Goal: Task Accomplishment & Management: Manage account settings

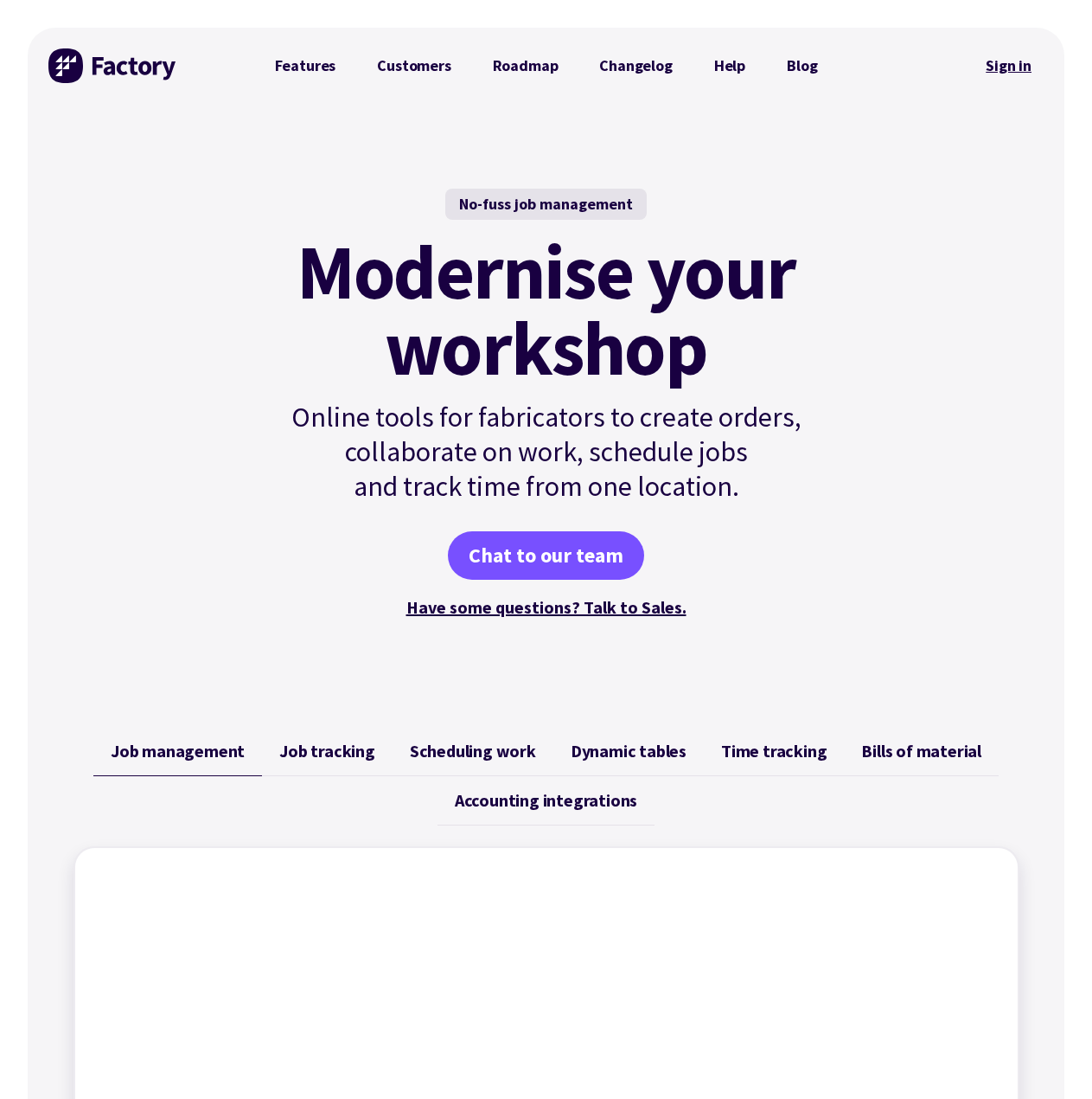
click at [1017, 70] on link "Sign in" at bounding box center [1008, 65] width 70 height 40
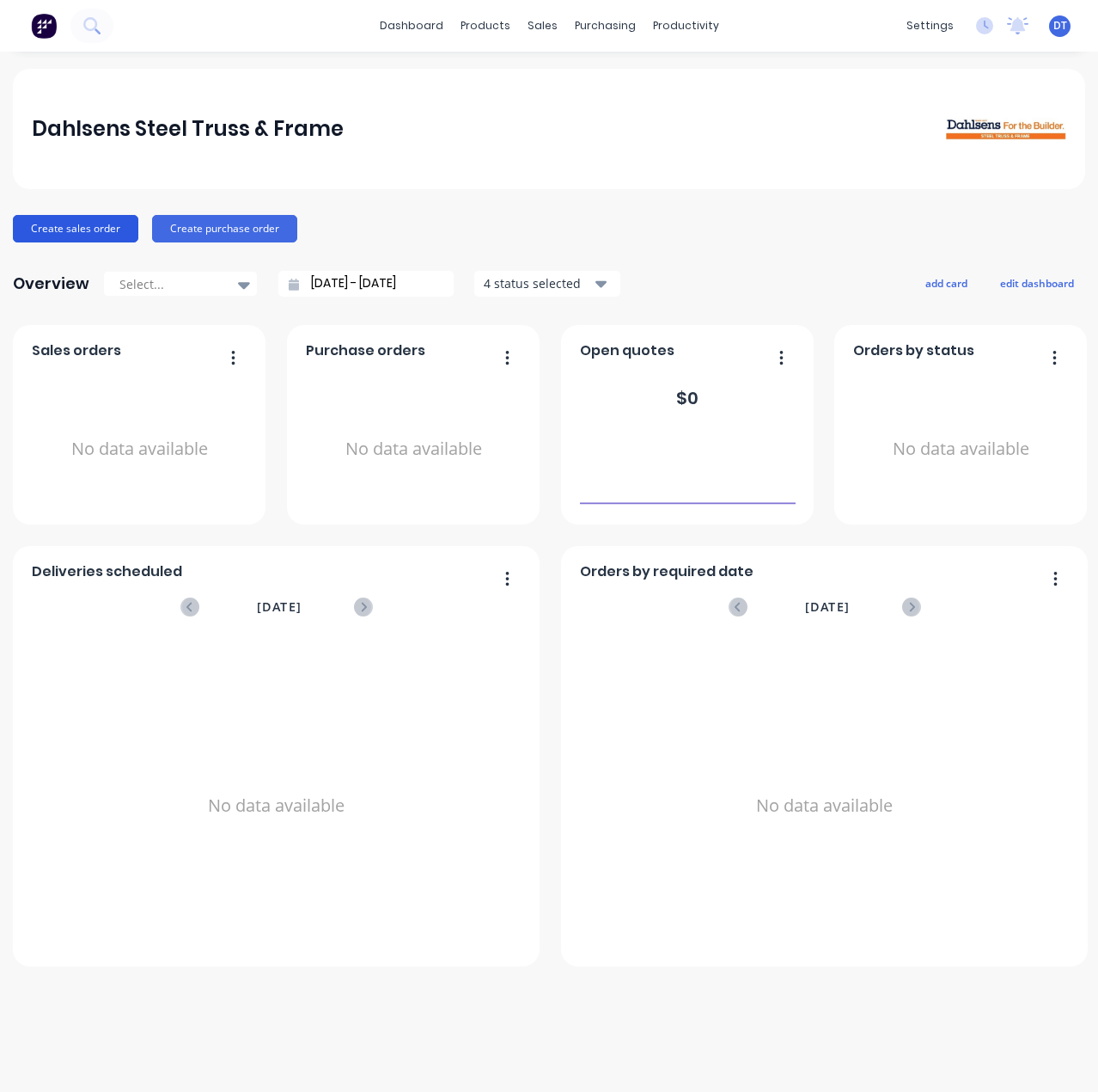
click at [95, 228] on button "Create sales order" at bounding box center [75, 229] width 125 height 28
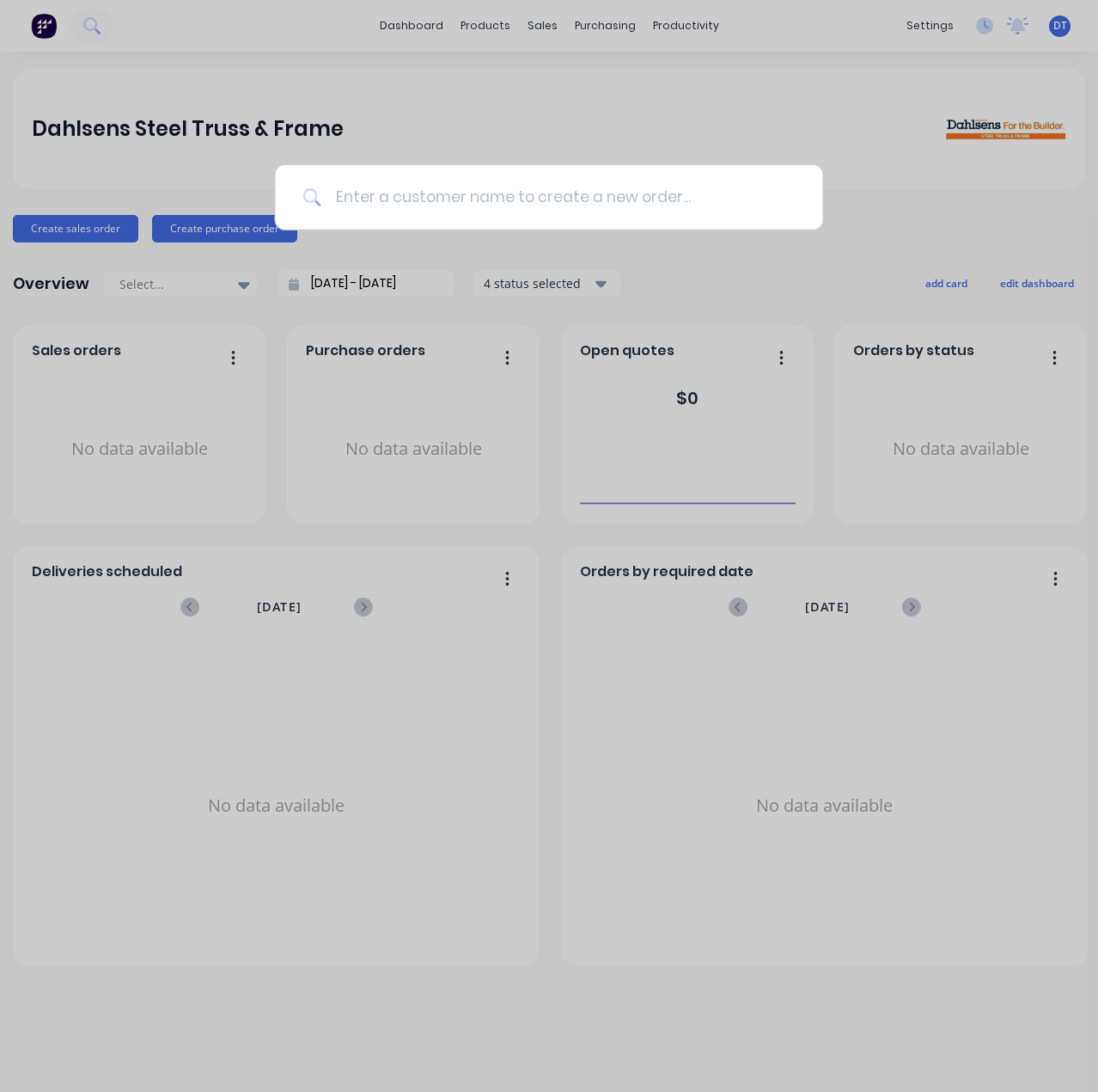
click at [579, 195] on input at bounding box center [558, 197] width 473 height 64
click at [937, 270] on div at bounding box center [549, 546] width 1098 height 1092
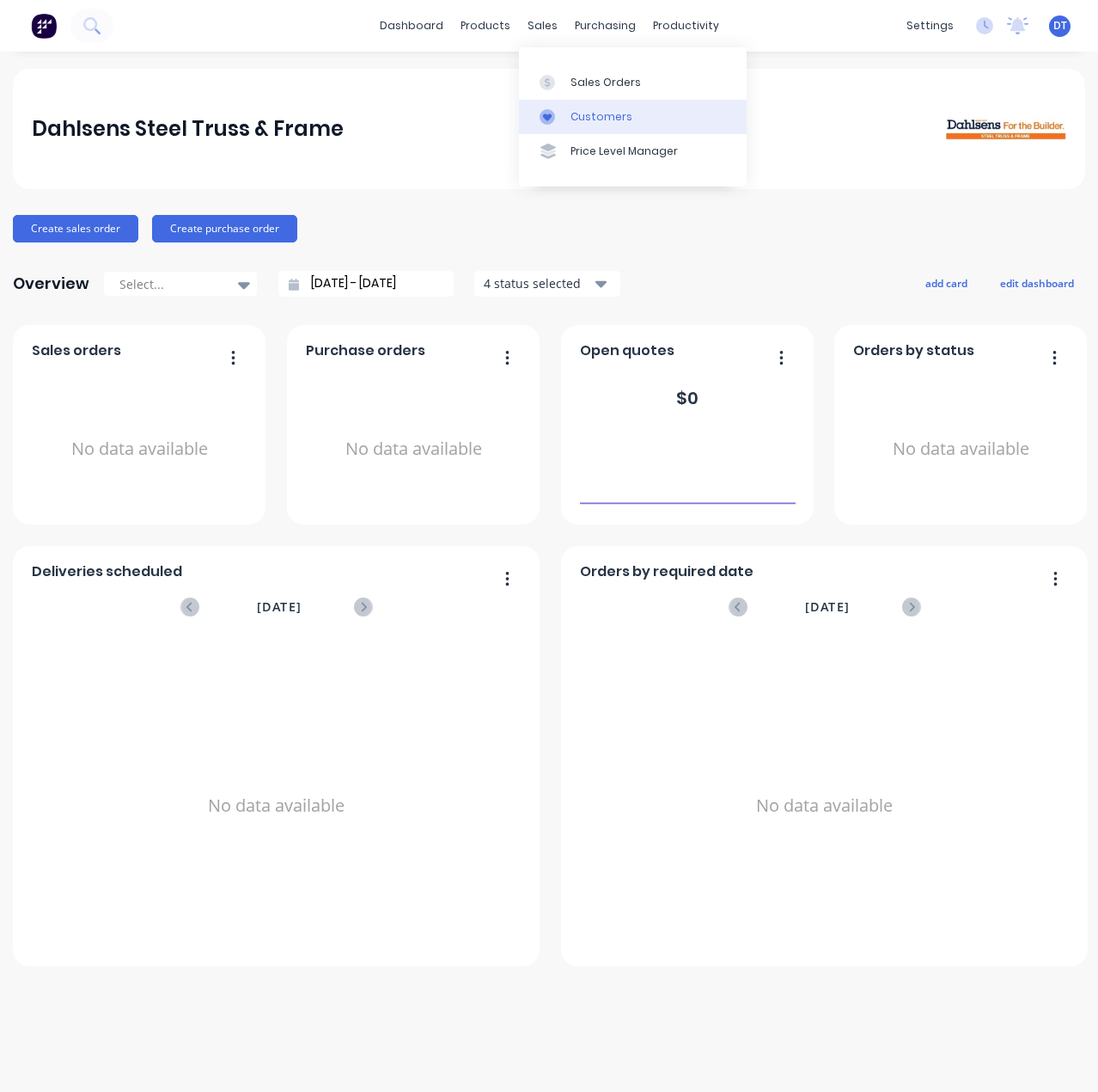
click at [574, 111] on div "Customers" at bounding box center [601, 117] width 62 height 16
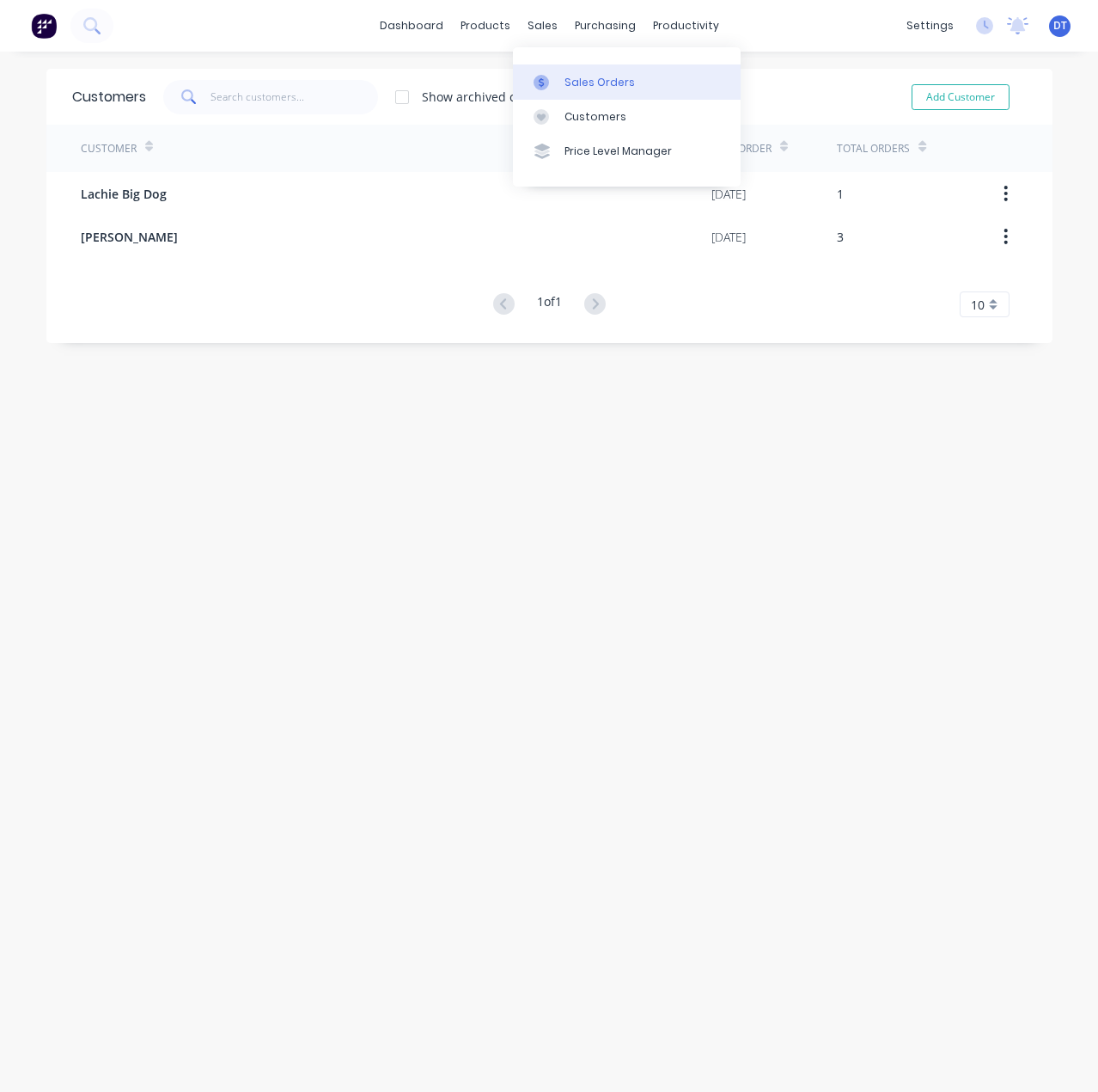
click at [556, 76] on div at bounding box center [546, 83] width 26 height 16
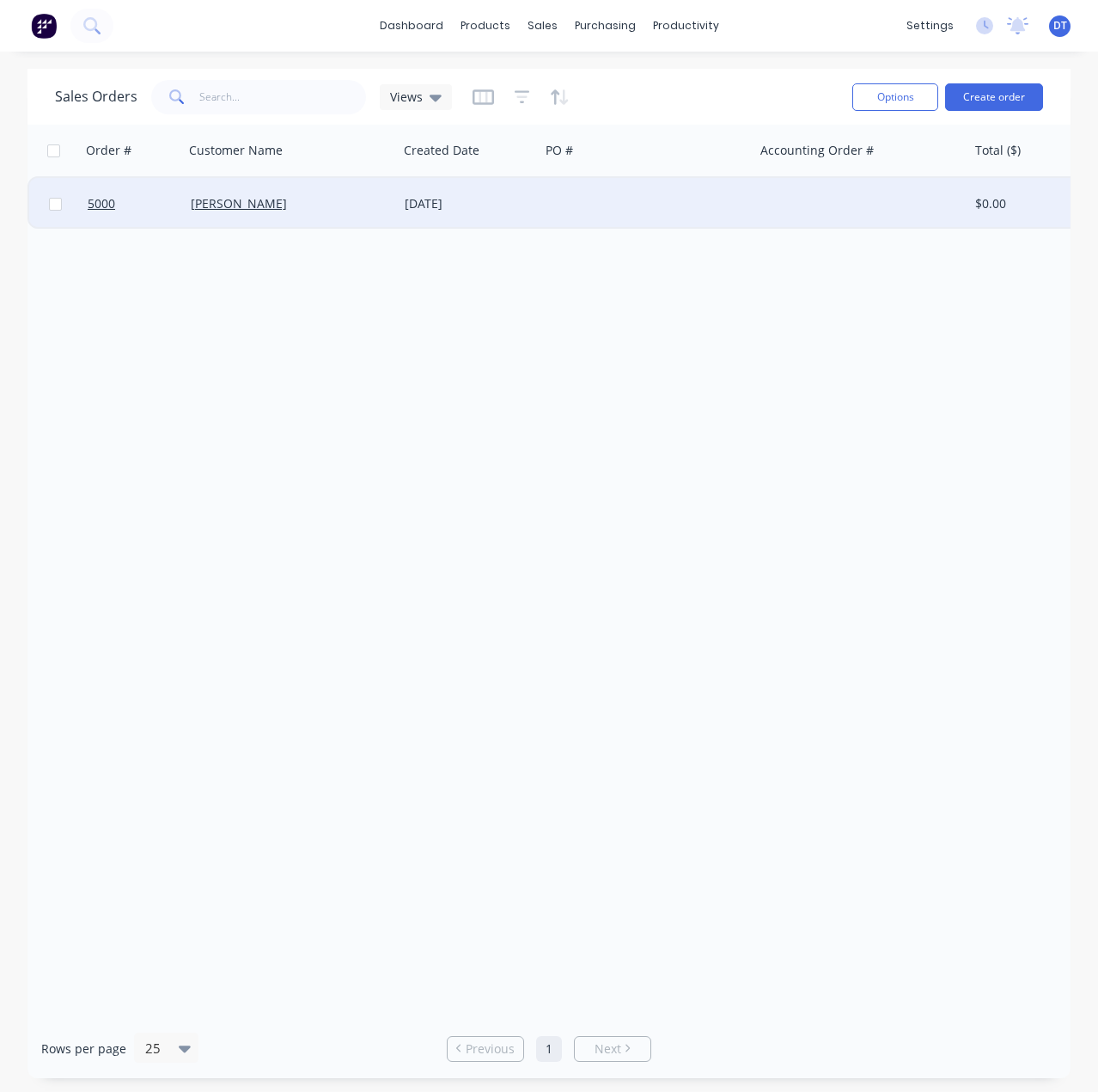
click at [54, 202] on input "checkbox" at bounding box center [56, 204] width 13 height 13
checkbox input "true"
drag, startPoint x: 385, startPoint y: 359, endPoint x: 377, endPoint y: 348, distance: 13.6
click at [386, 359] on div "Order # Customer Name Created Date PO # Accounting Order # Total ($) Created By…" at bounding box center [549, 572] width 1043 height 894
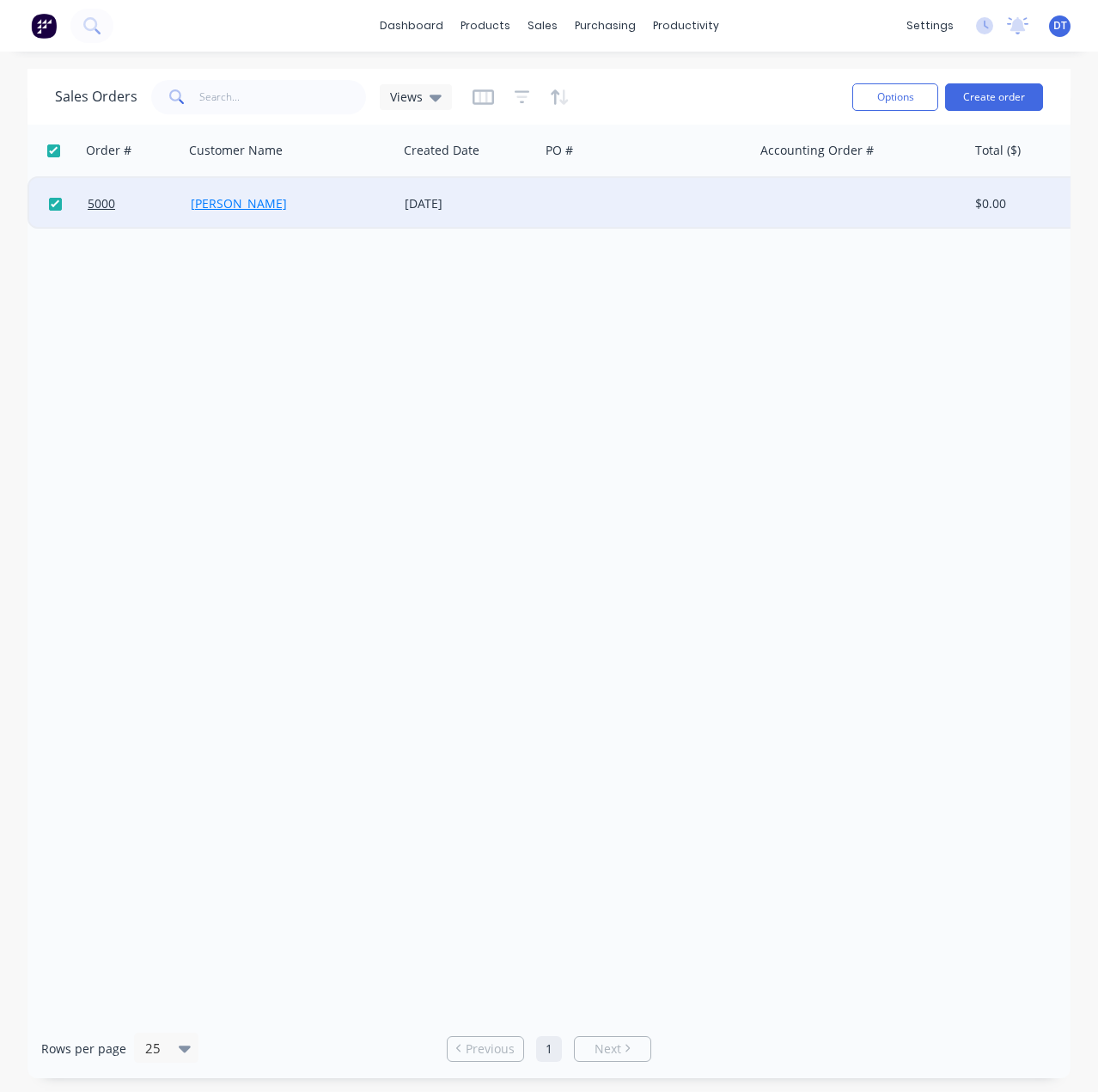
click at [204, 206] on link "[PERSON_NAME]" at bounding box center [239, 203] width 96 height 17
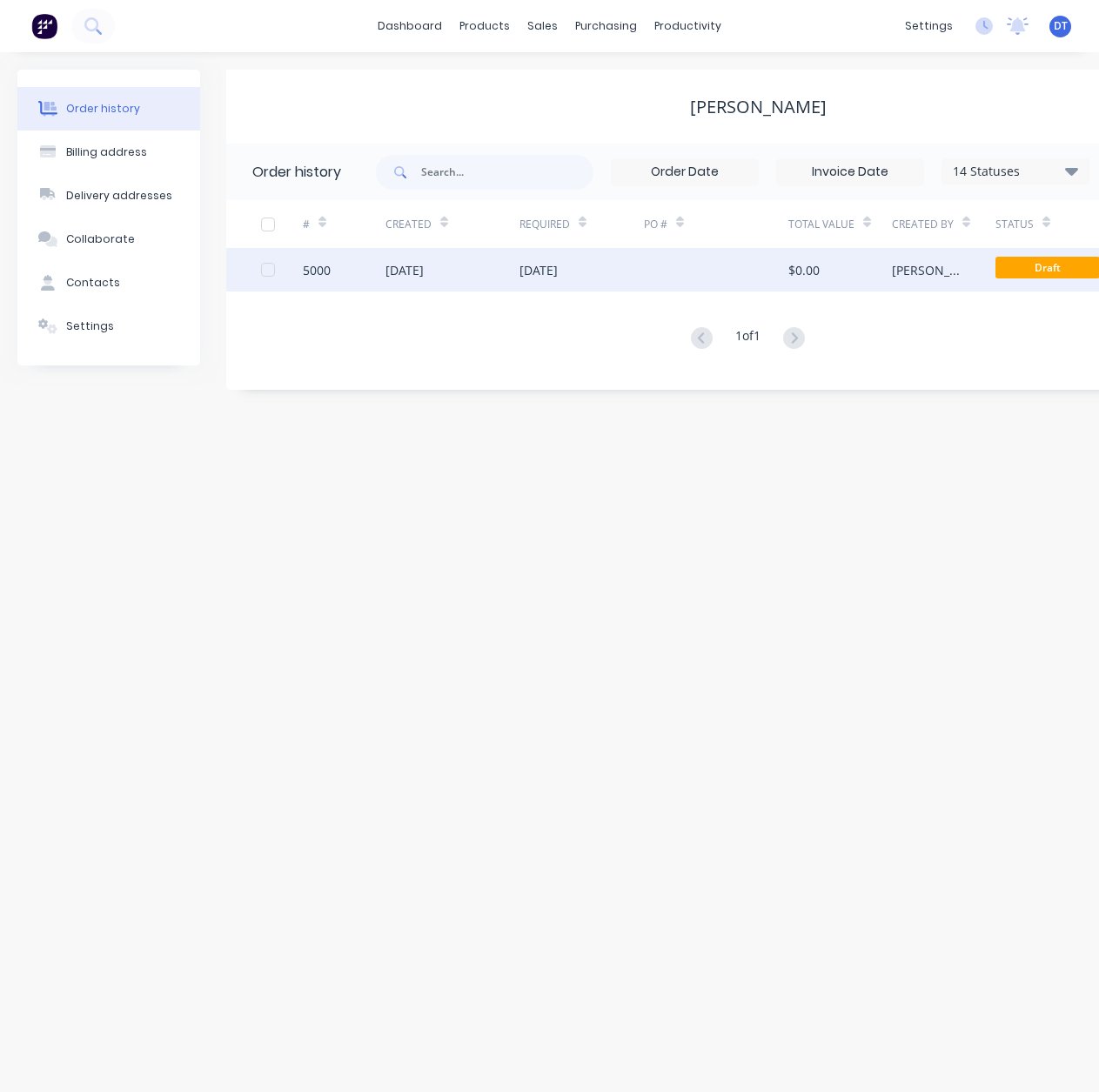
click at [424, 276] on div "[DATE]" at bounding box center [404, 269] width 39 height 18
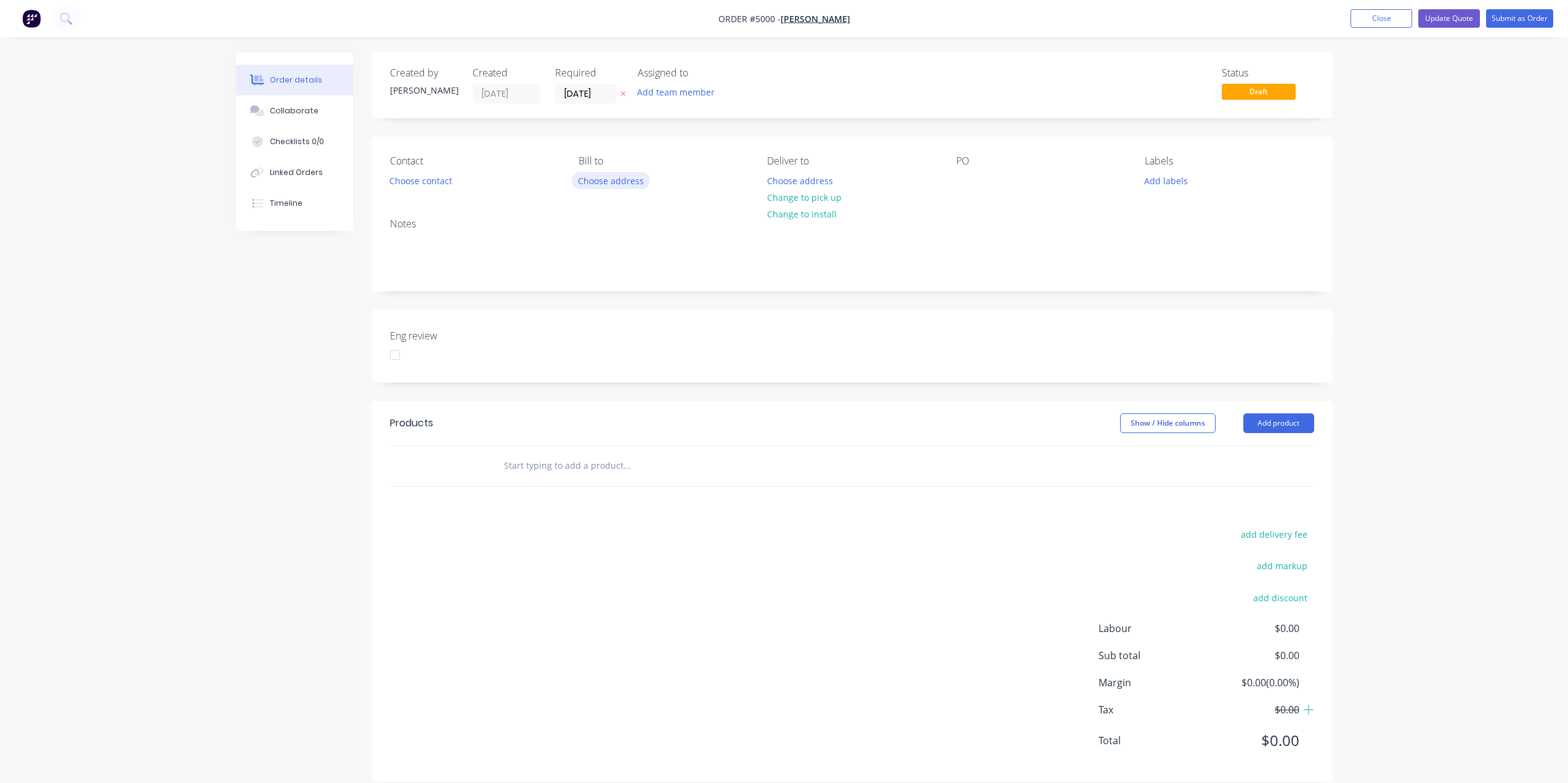
click at [609, 184] on button "Choose address" at bounding box center [611, 179] width 79 height 17
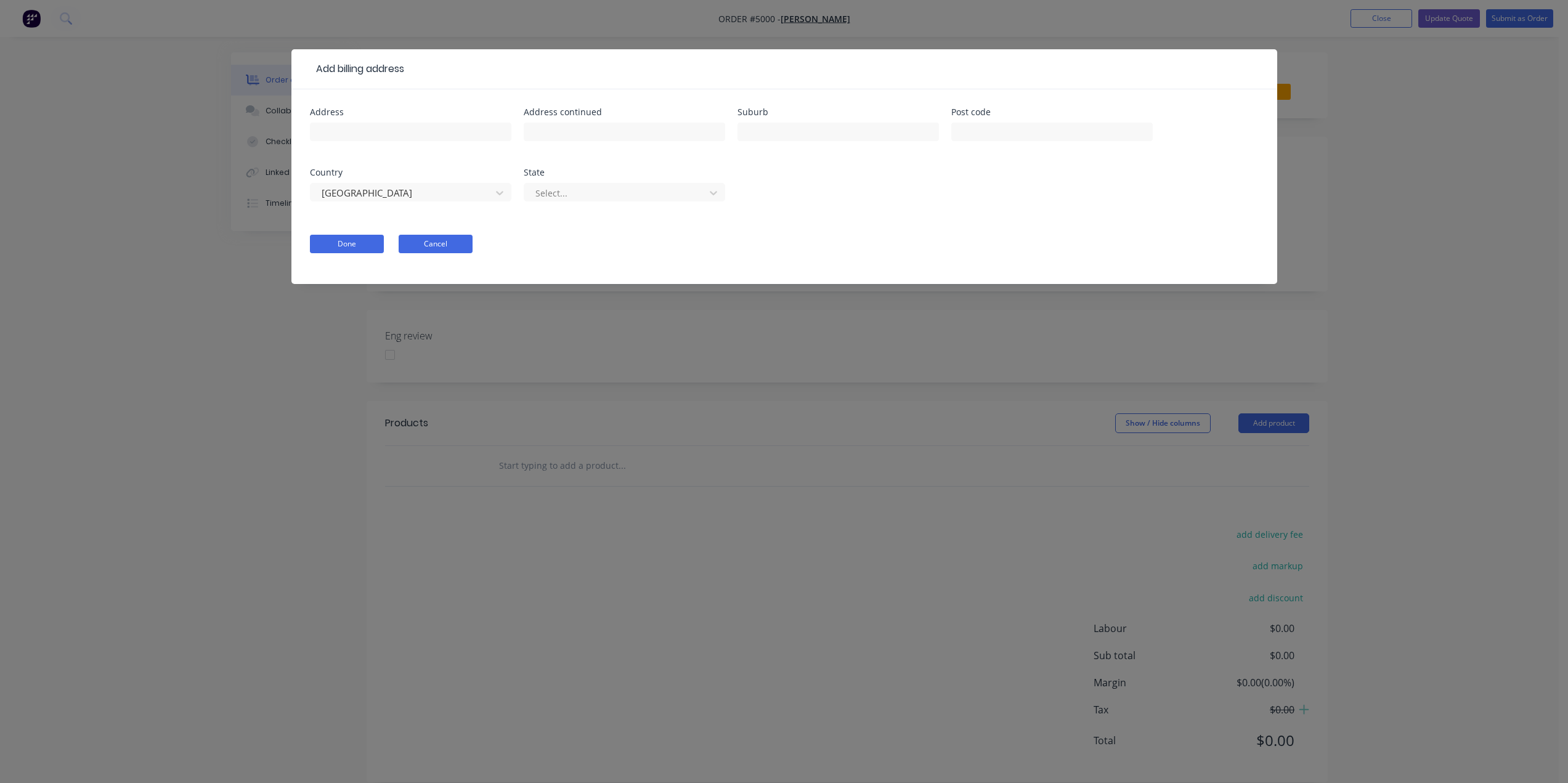
click at [446, 247] on button "Cancel" at bounding box center [435, 244] width 74 height 19
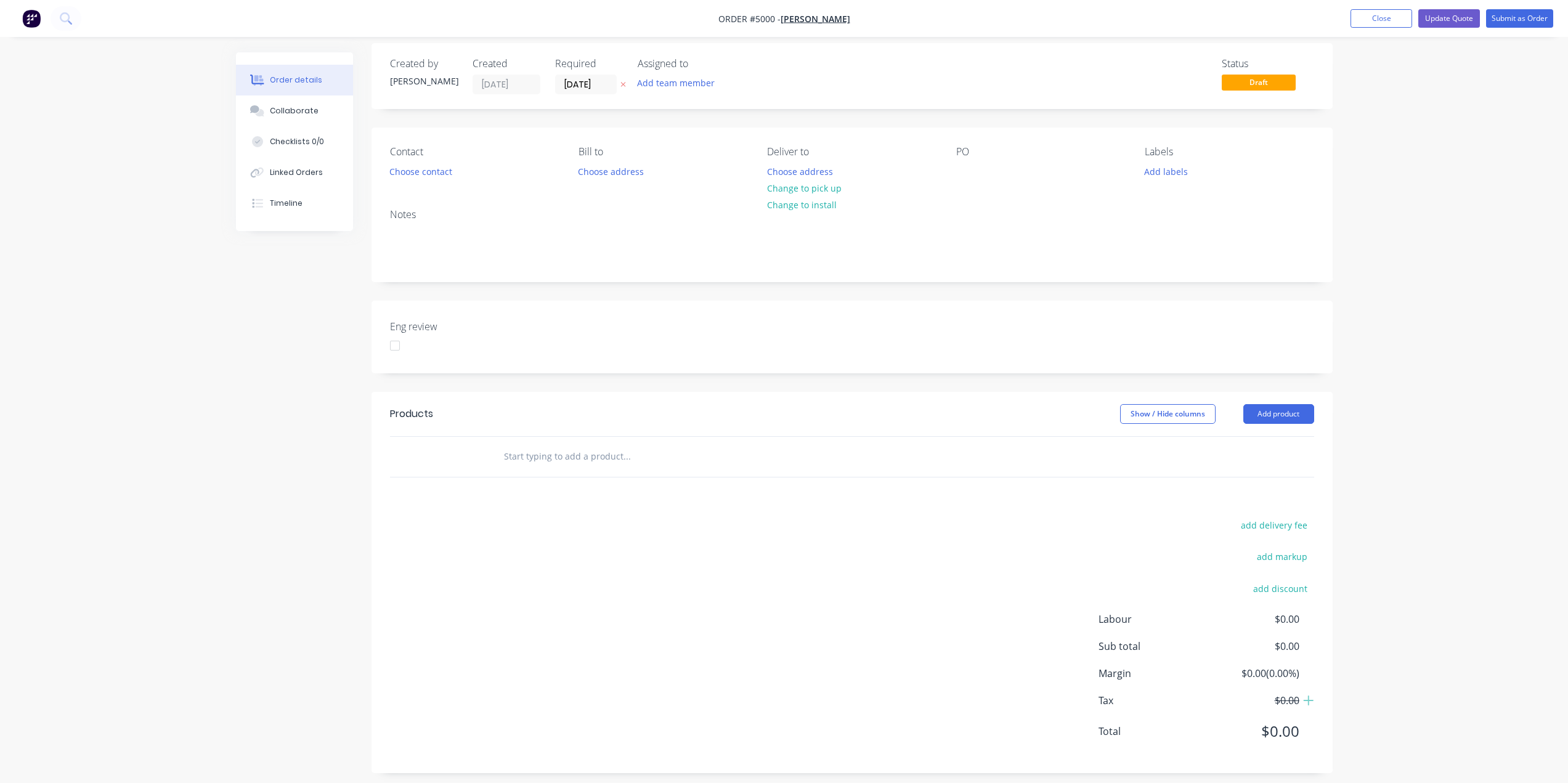
scroll to position [18, 0]
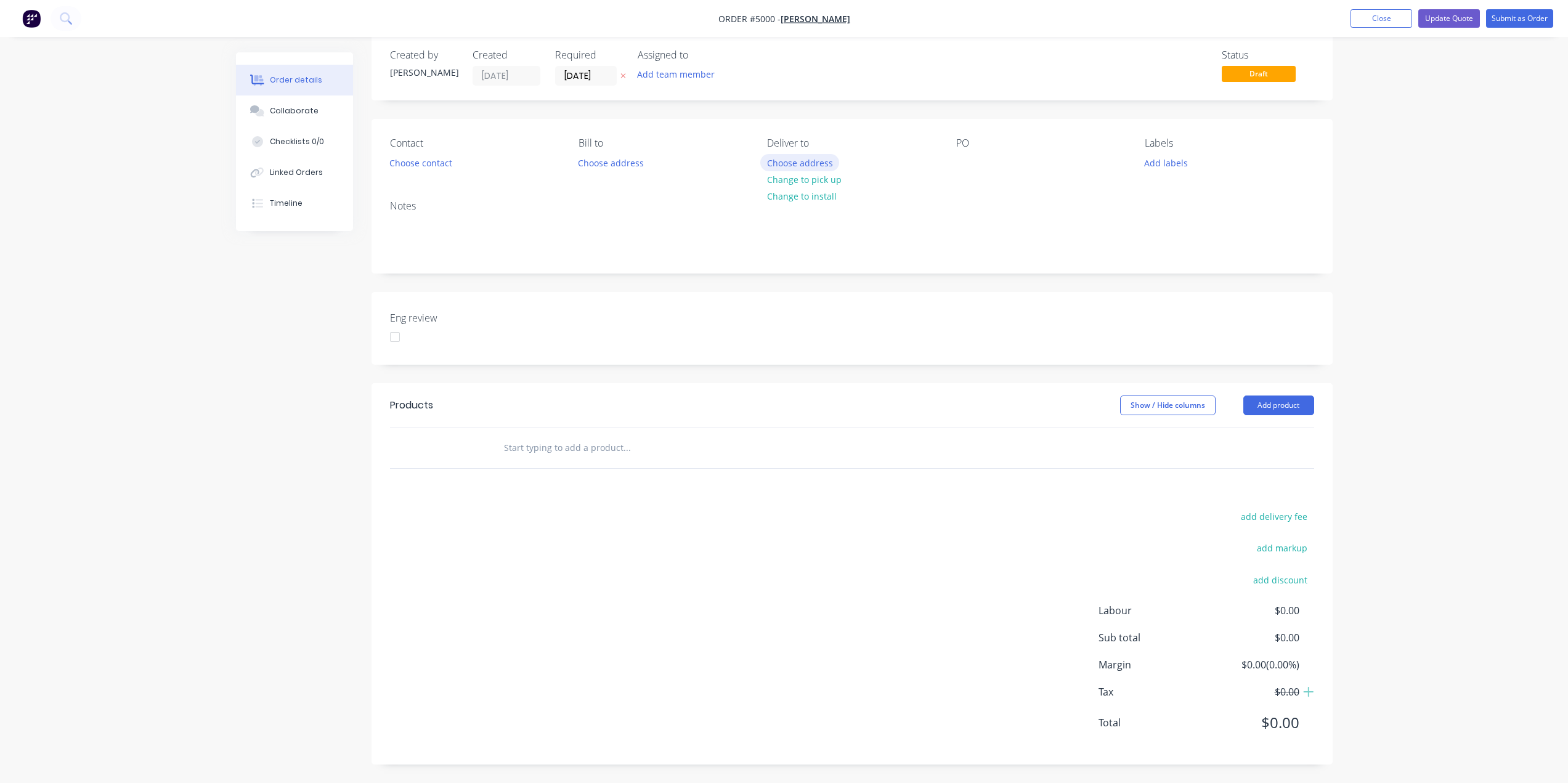
click at [787, 162] on button "Choose address" at bounding box center [799, 162] width 79 height 17
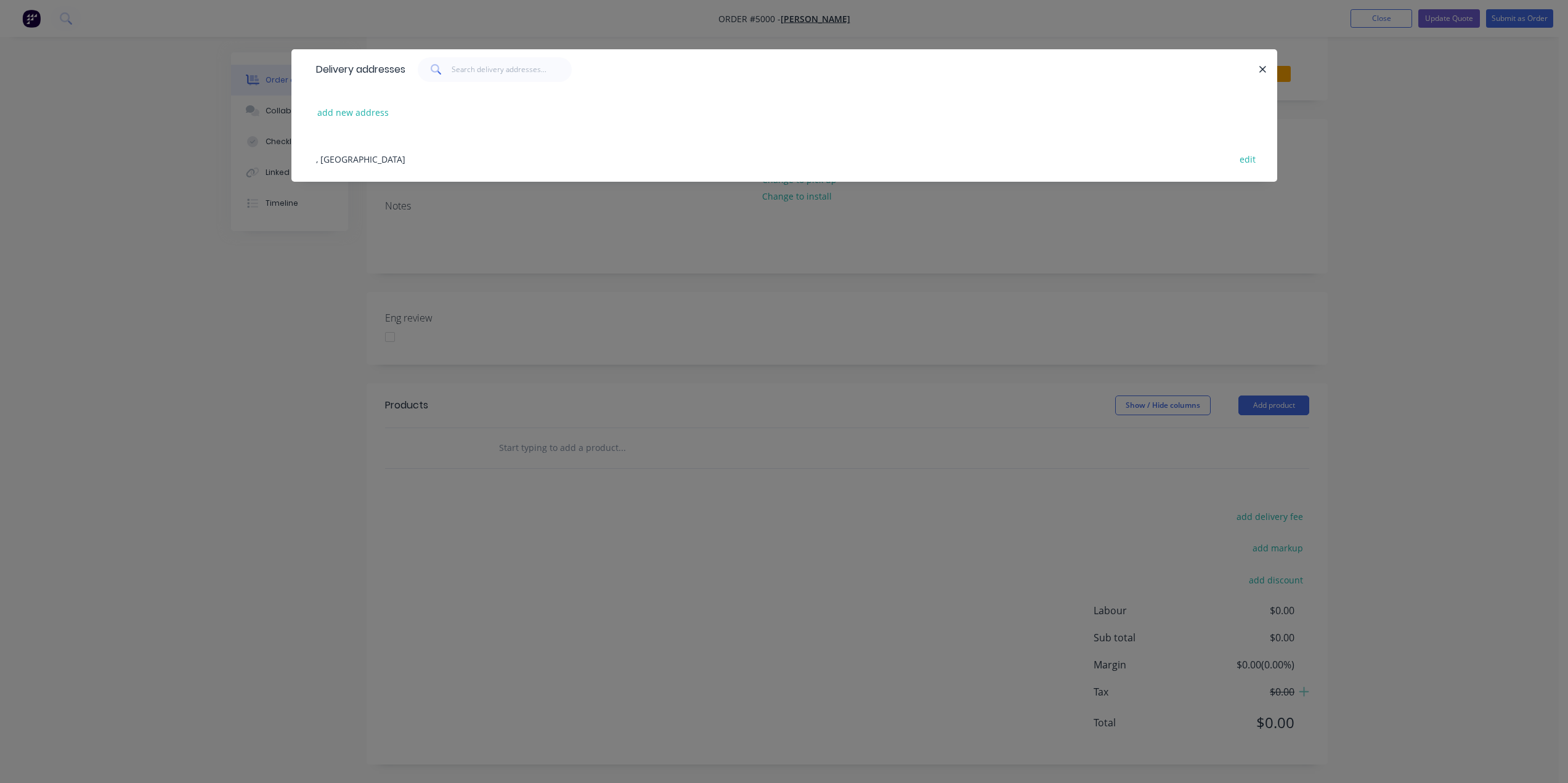
click at [350, 104] on div "add new address" at bounding box center [784, 112] width 949 height 46
click at [352, 113] on button "add new address" at bounding box center [353, 112] width 84 height 17
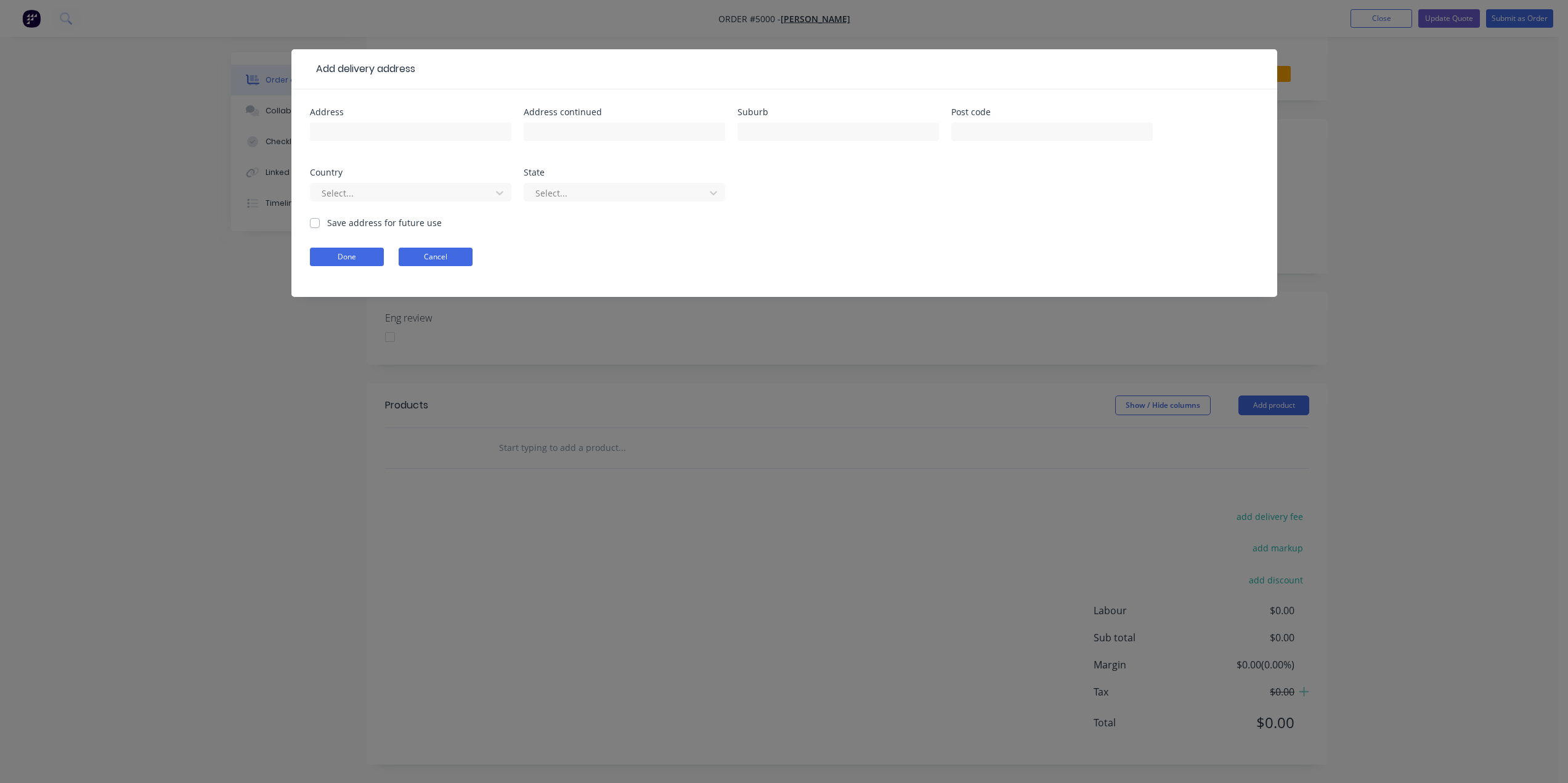
click at [430, 258] on button "Cancel" at bounding box center [435, 257] width 74 height 19
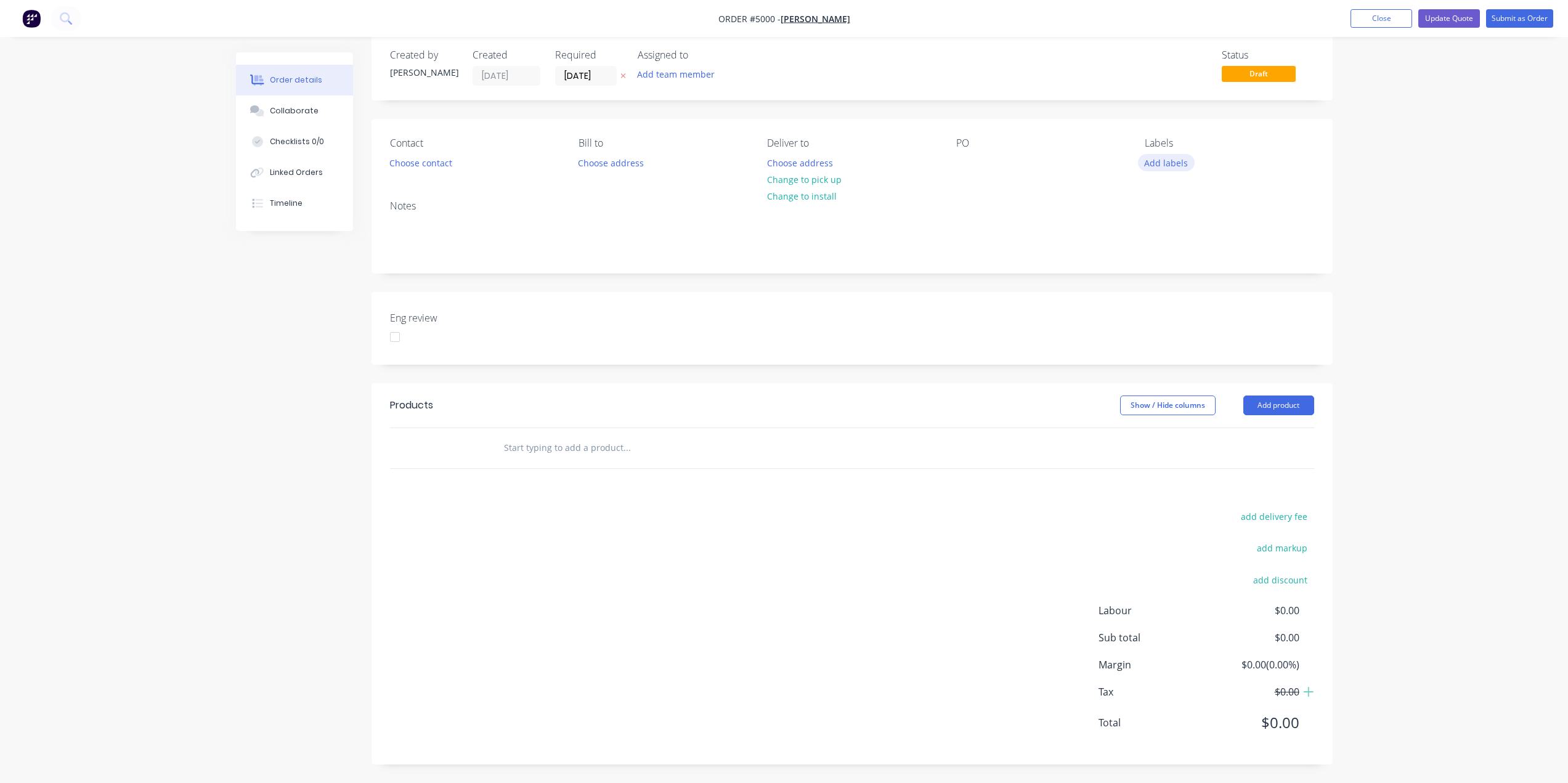
click at [787, 166] on button "Add labels" at bounding box center [1166, 162] width 57 height 17
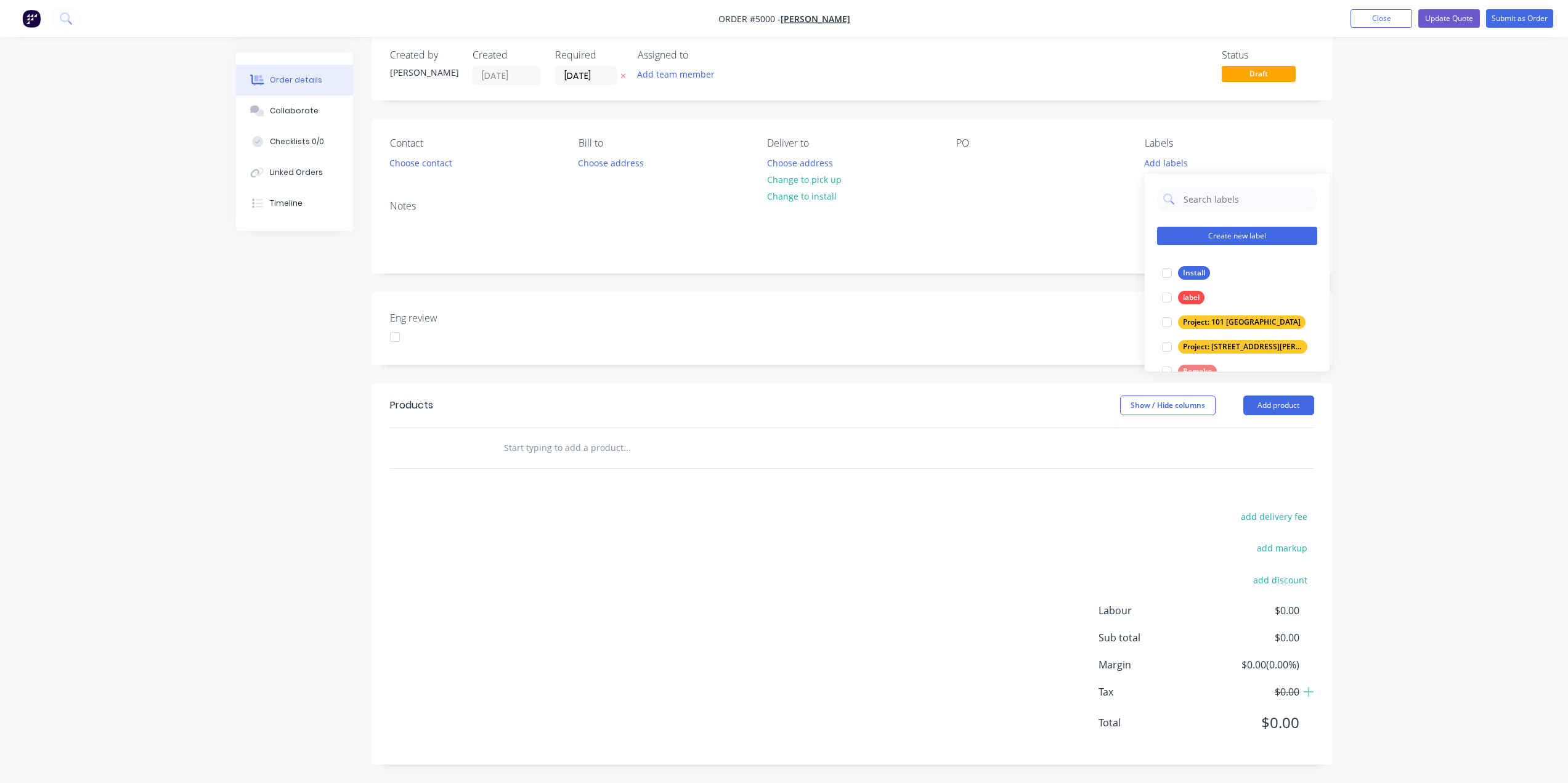
scroll to position [49, 0]
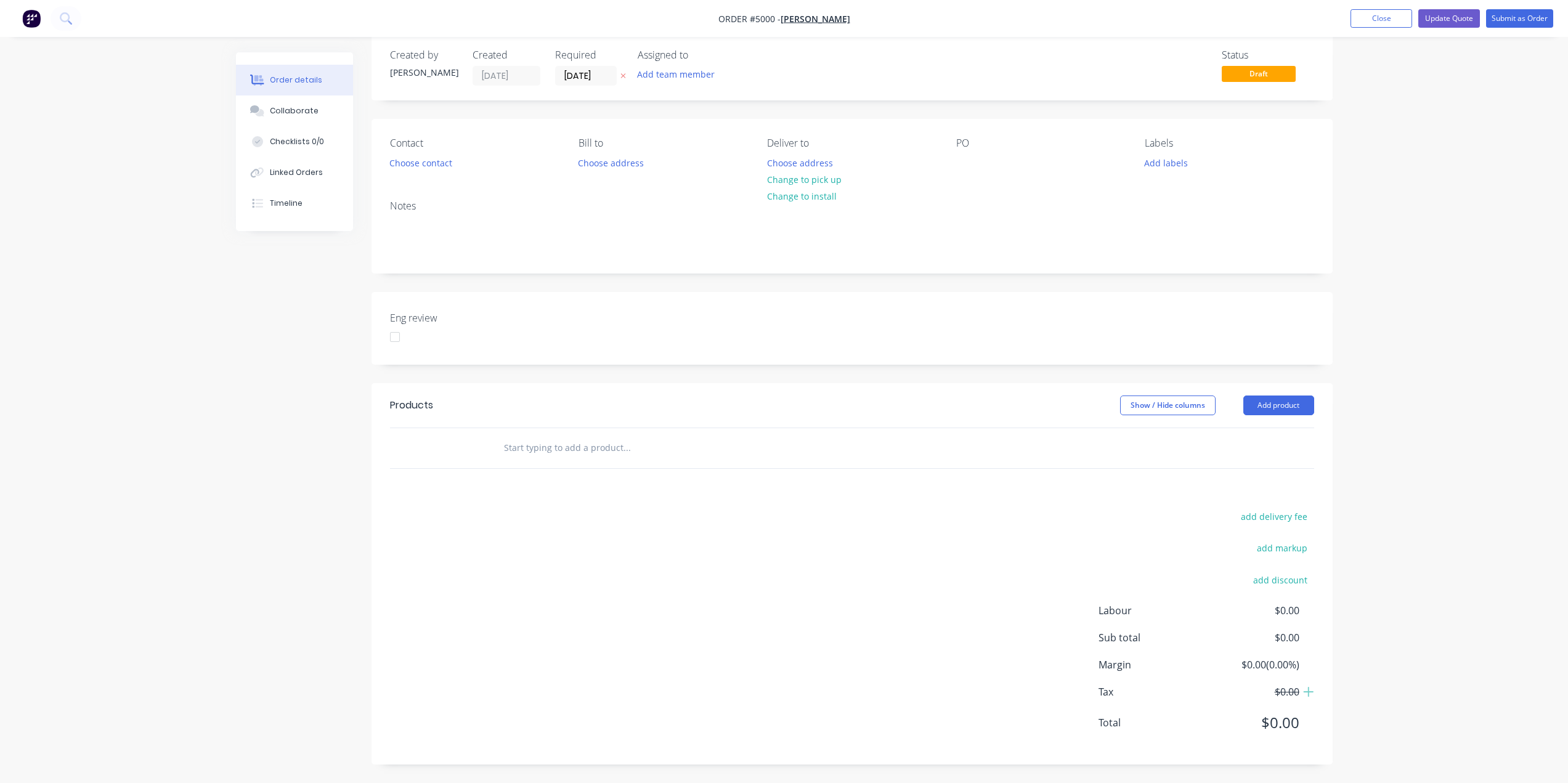
click at [787, 241] on div "Order details Collaborate Checklists 0/0 Linked Orders Timeline Order details C…" at bounding box center [784, 382] width 1568 height 800
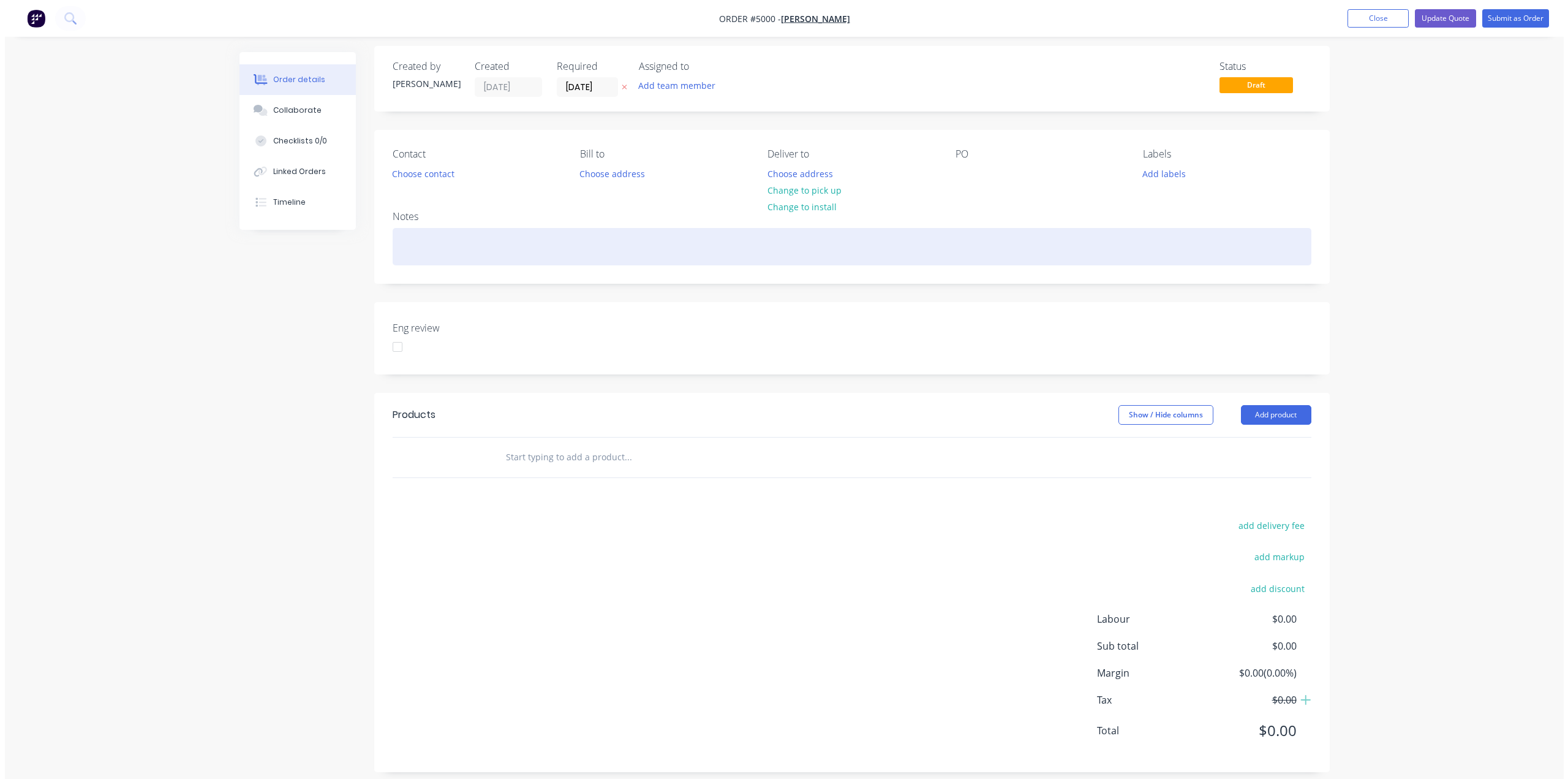
scroll to position [0, 0]
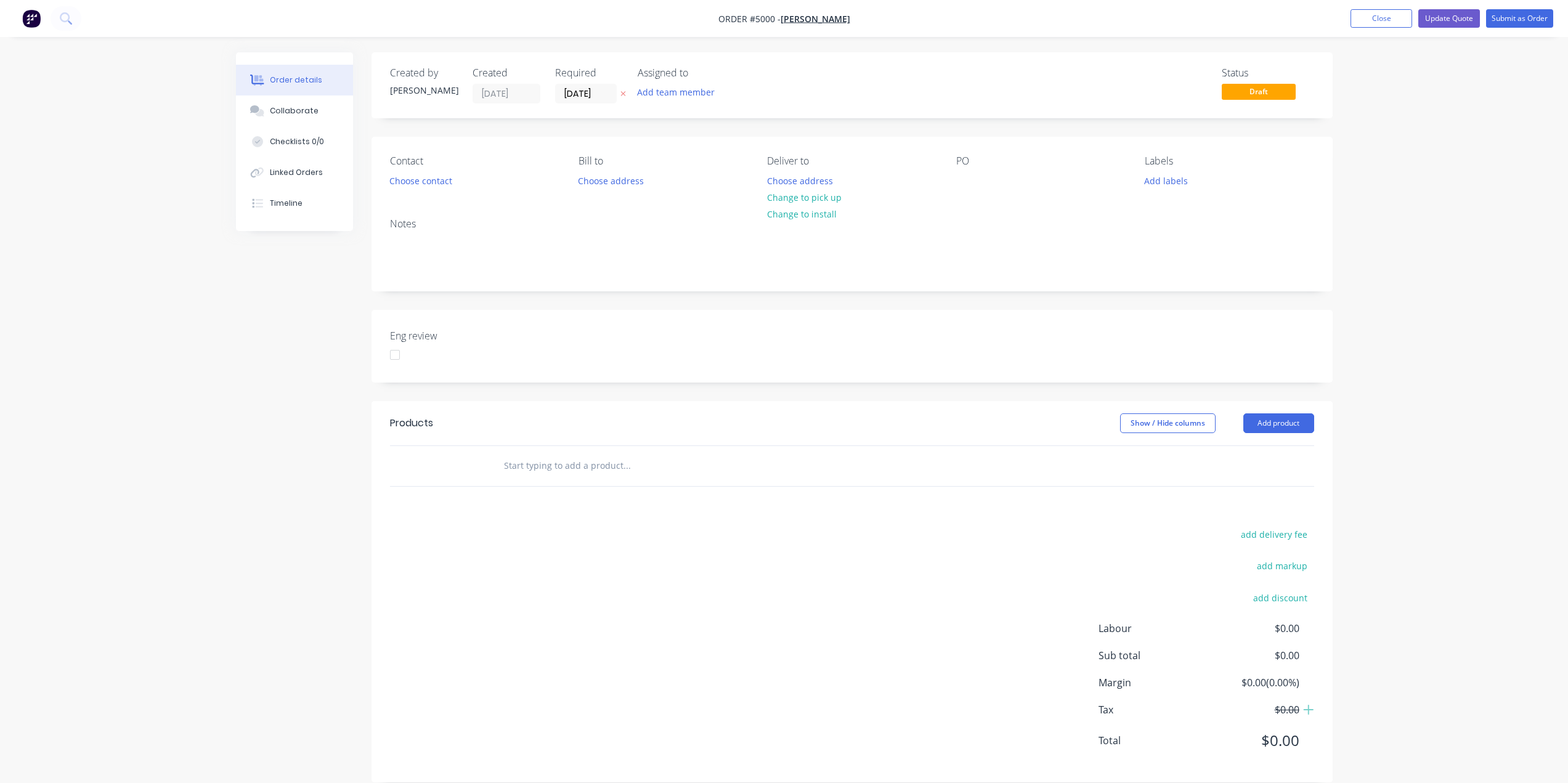
click at [305, 82] on div "Order details" at bounding box center [296, 80] width 53 height 11
click at [787, 22] on span "[PERSON_NAME]" at bounding box center [815, 19] width 70 height 12
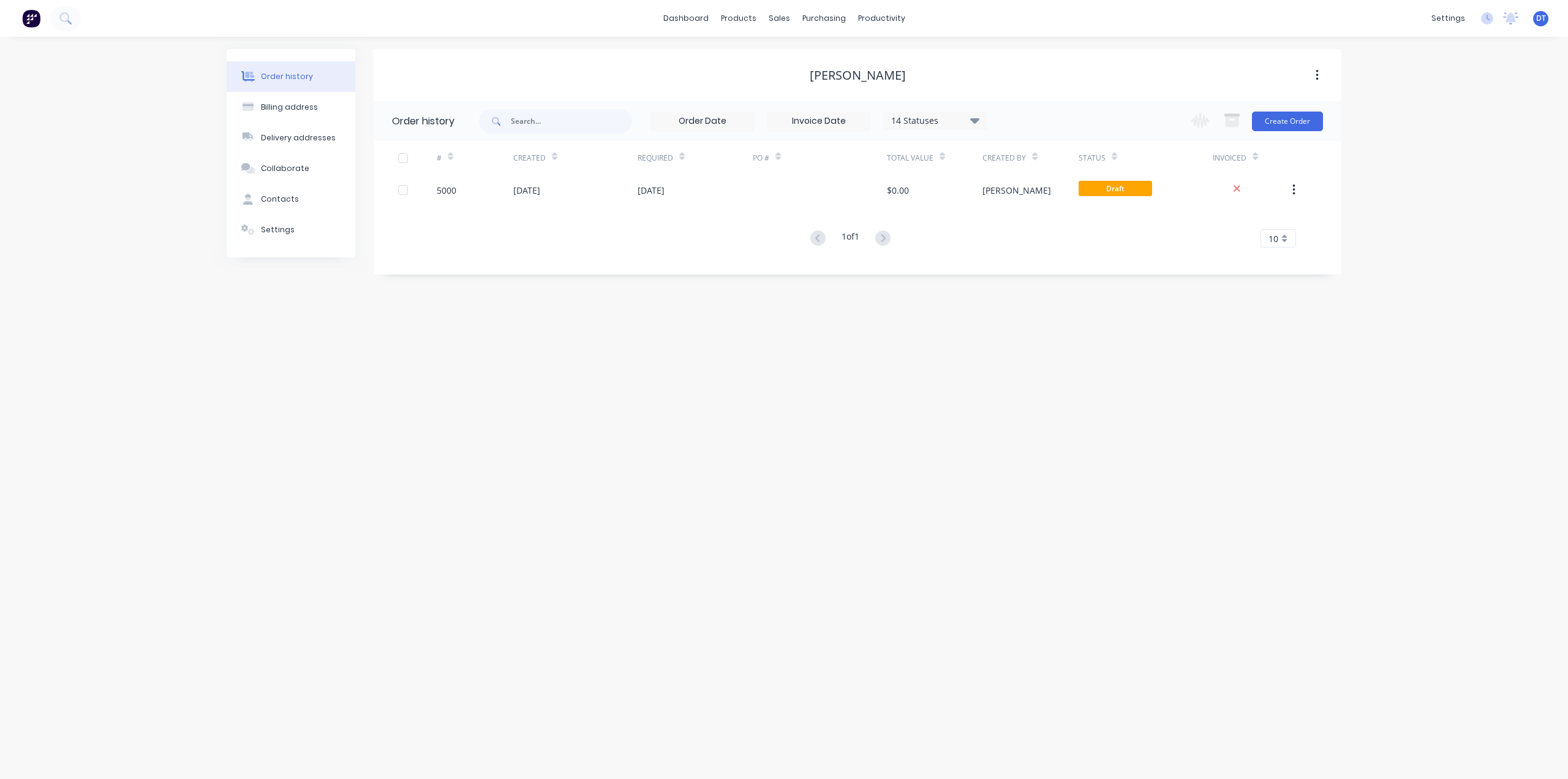
click at [782, 118] on icon at bounding box center [975, 120] width 9 height 5
click at [782, 401] on div "Order history Billing address Delivery addresses Collaborate Contacts Settings …" at bounding box center [784, 408] width 1568 height 742
drag, startPoint x: 602, startPoint y: 395, endPoint x: 578, endPoint y: 382, distance: 27.3
click at [600, 393] on div "Order history Billing address Delivery addresses Collaborate Contacts Settings …" at bounding box center [784, 408] width 1568 height 742
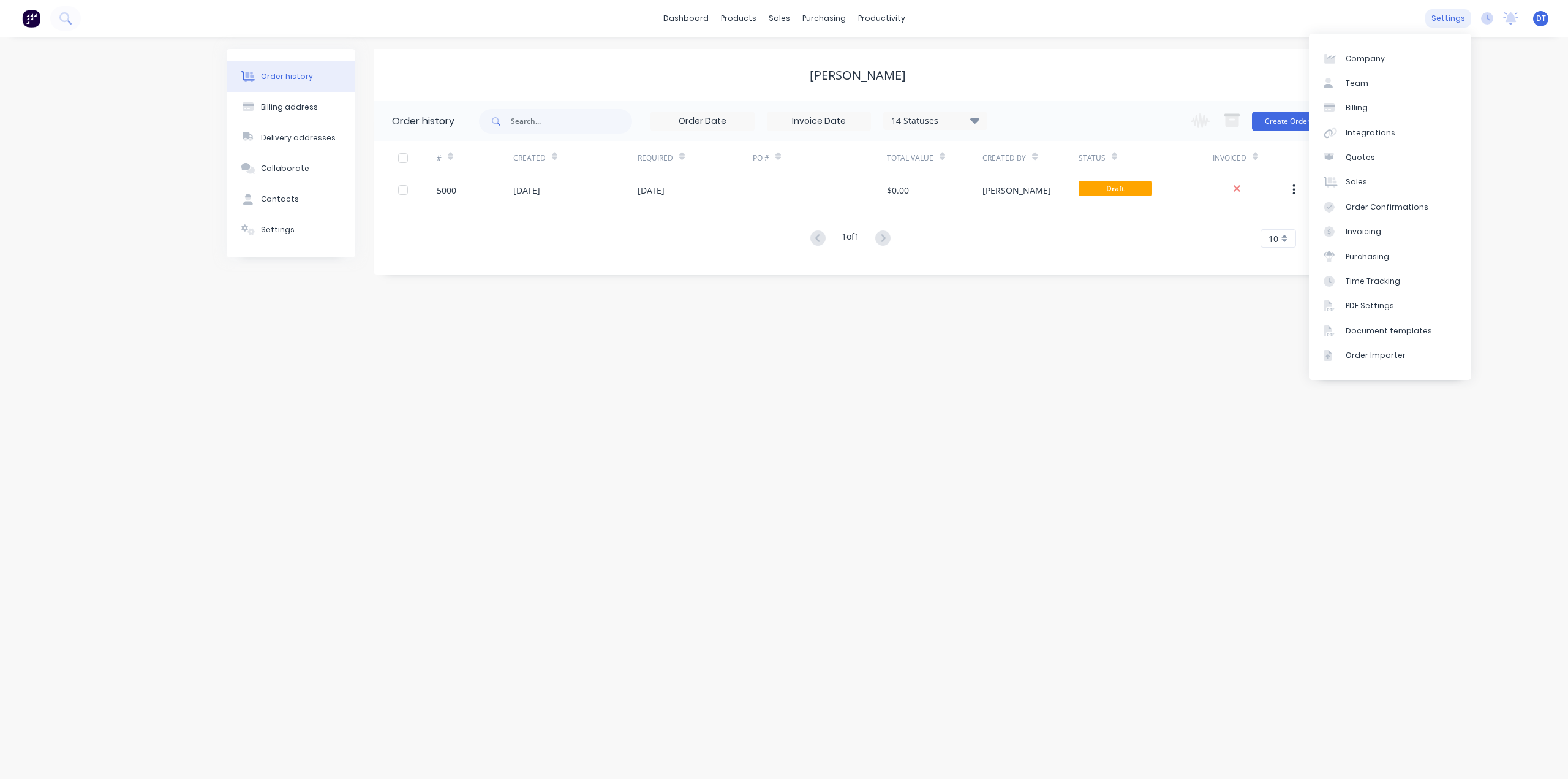
click at [782, 9] on div "settings" at bounding box center [1448, 19] width 46 height 19
click at [782, 136] on div "Integrations" at bounding box center [1370, 133] width 50 height 11
